Goal: Download file/media

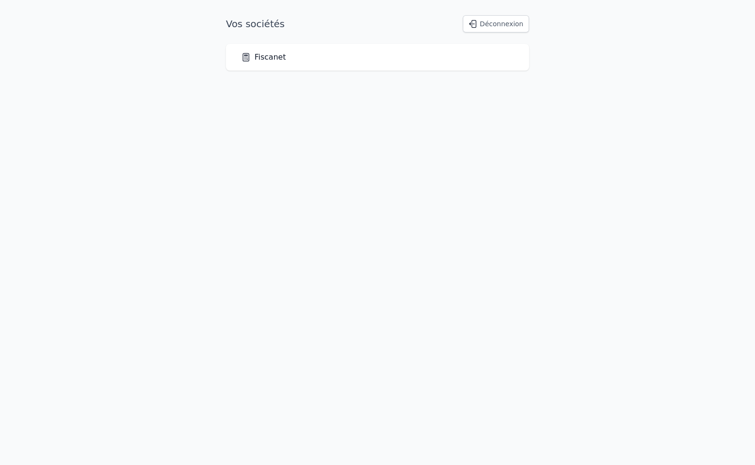
click at [265, 59] on link "Fiscanet" at bounding box center [263, 56] width 45 height 11
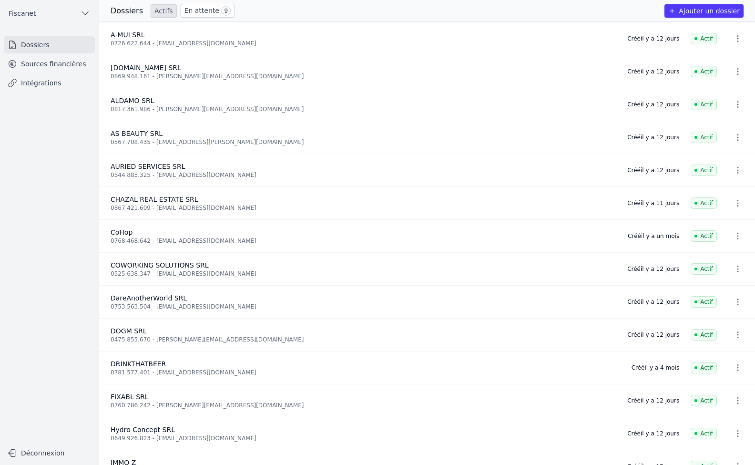
click at [61, 68] on link "Sources financières" at bounding box center [49, 63] width 91 height 17
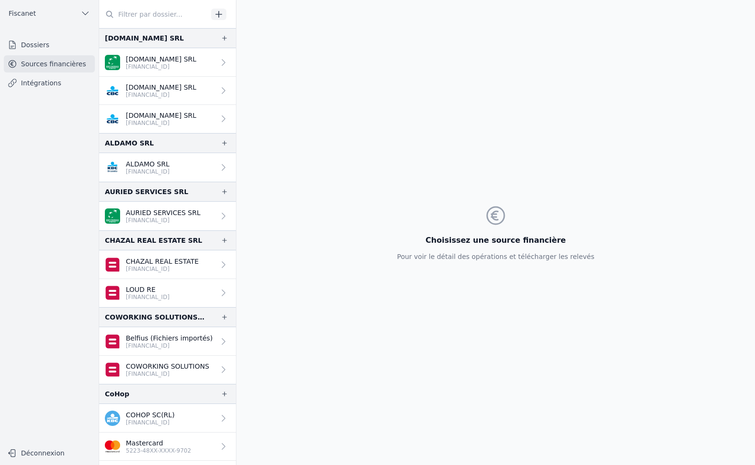
scroll to position [48, 0]
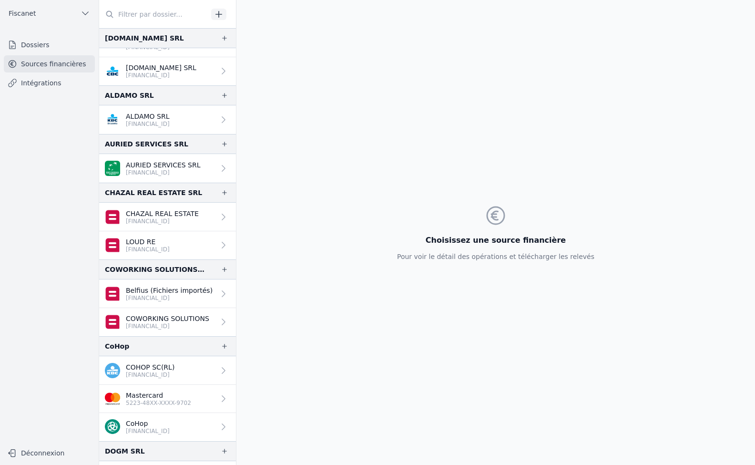
click at [219, 394] on icon at bounding box center [224, 399] width 10 height 10
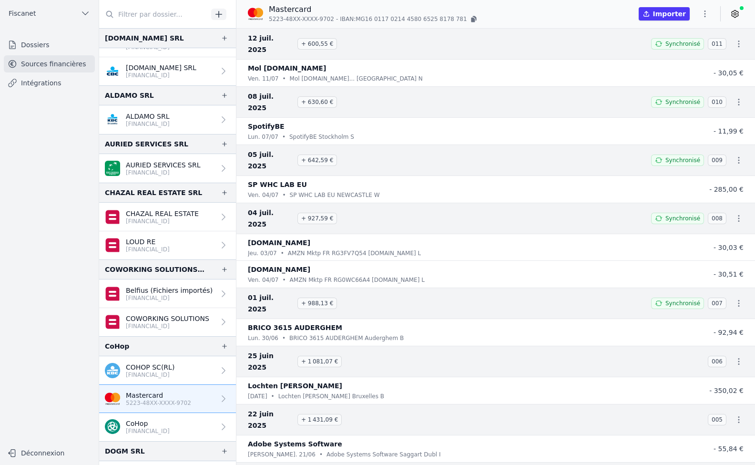
click at [705, 8] on button "button" at bounding box center [705, 13] width 19 height 15
click at [692, 53] on button "Exporter" at bounding box center [682, 52] width 69 height 18
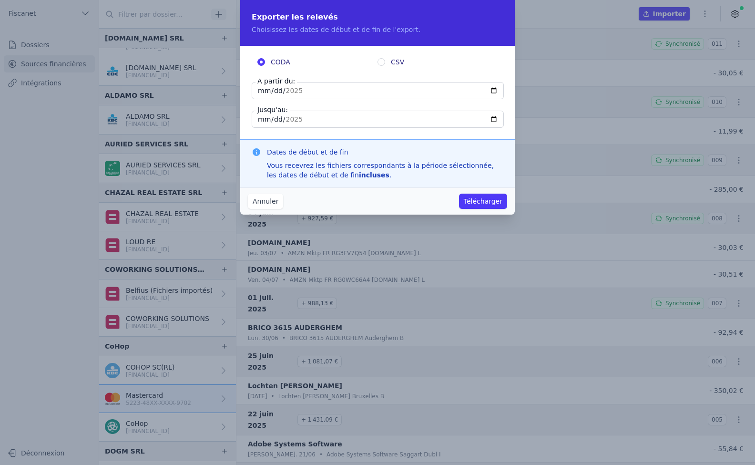
click at [292, 89] on input "[DATE]" at bounding box center [378, 90] width 252 height 17
type input "[DATE]"
click at [270, 122] on input "[DATE]" at bounding box center [378, 119] width 252 height 17
click at [260, 122] on input "[DATE]" at bounding box center [378, 119] width 252 height 17
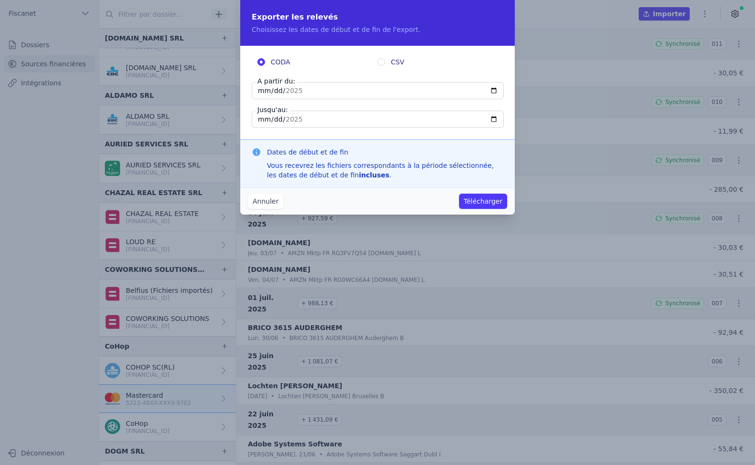
type input "[DATE]"
click at [479, 206] on button "Télécharger" at bounding box center [483, 201] width 48 height 15
click at [264, 201] on button "Annuler" at bounding box center [265, 201] width 35 height 15
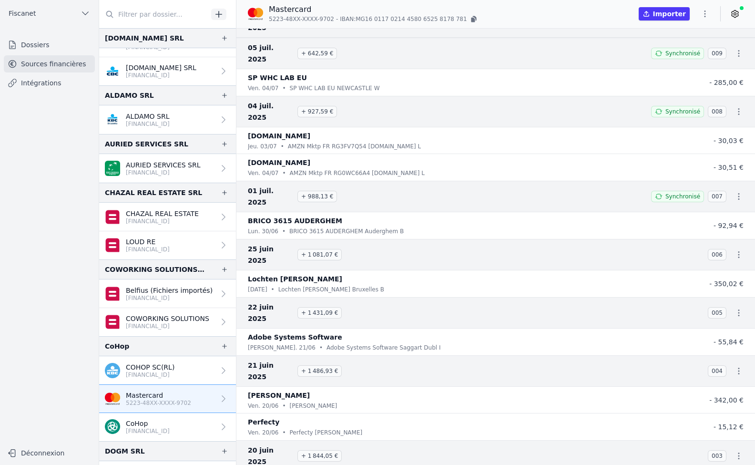
scroll to position [131, 0]
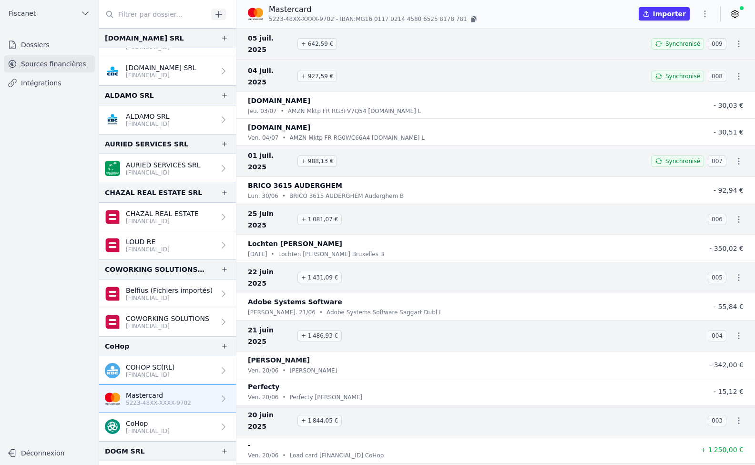
click at [719, 399] on link "Download CODA" at bounding box center [712, 398] width 70 height 17
click at [734, 416] on icon "button" at bounding box center [739, 421] width 10 height 10
click at [710, 351] on link "Download CODA" at bounding box center [712, 351] width 70 height 17
click at [737, 331] on icon "button" at bounding box center [739, 336] width 10 height 10
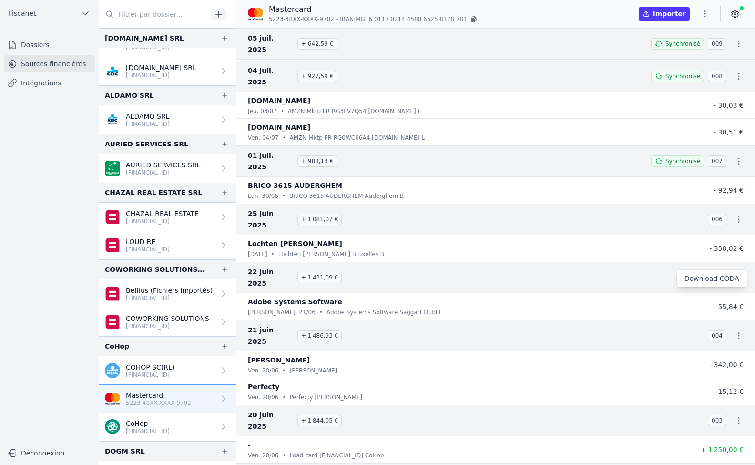
click at [719, 280] on link "Download CODA" at bounding box center [712, 278] width 70 height 17
click at [734, 273] on icon "button" at bounding box center [739, 278] width 10 height 10
click at [711, 232] on link "Download CODA" at bounding box center [712, 231] width 70 height 17
click at [739, 215] on icon "button" at bounding box center [739, 220] width 10 height 10
click at [714, 184] on link "Download CODA" at bounding box center [712, 184] width 70 height 17
